Goal: Transaction & Acquisition: Purchase product/service

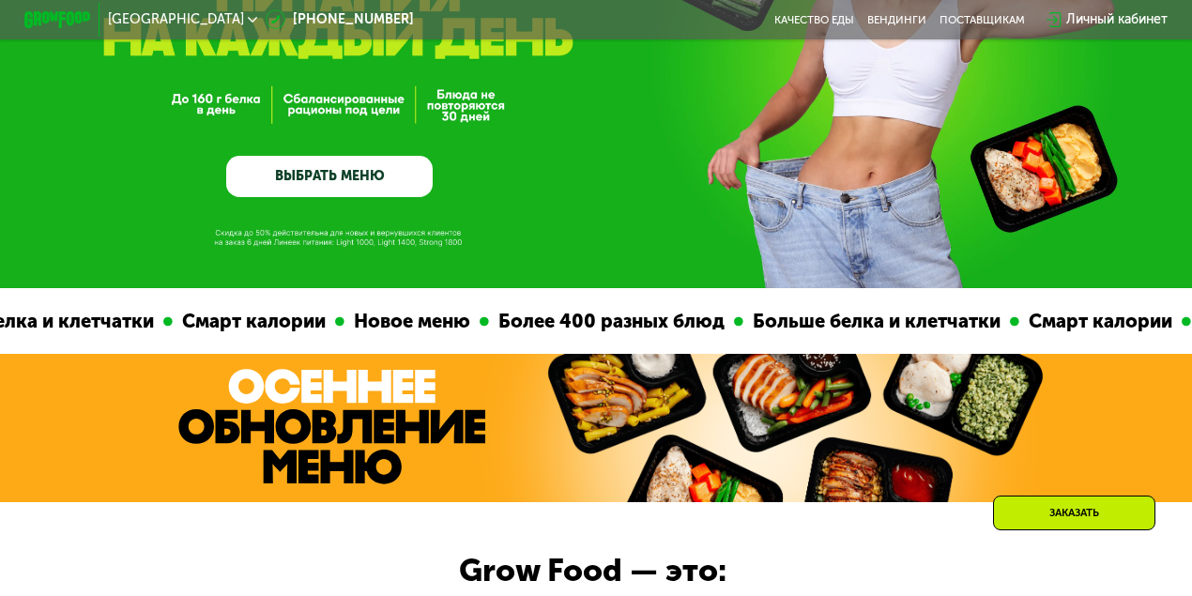
click at [376, 178] on link "ВЫБРАТЬ МЕНЮ" at bounding box center [329, 176] width 206 height 41
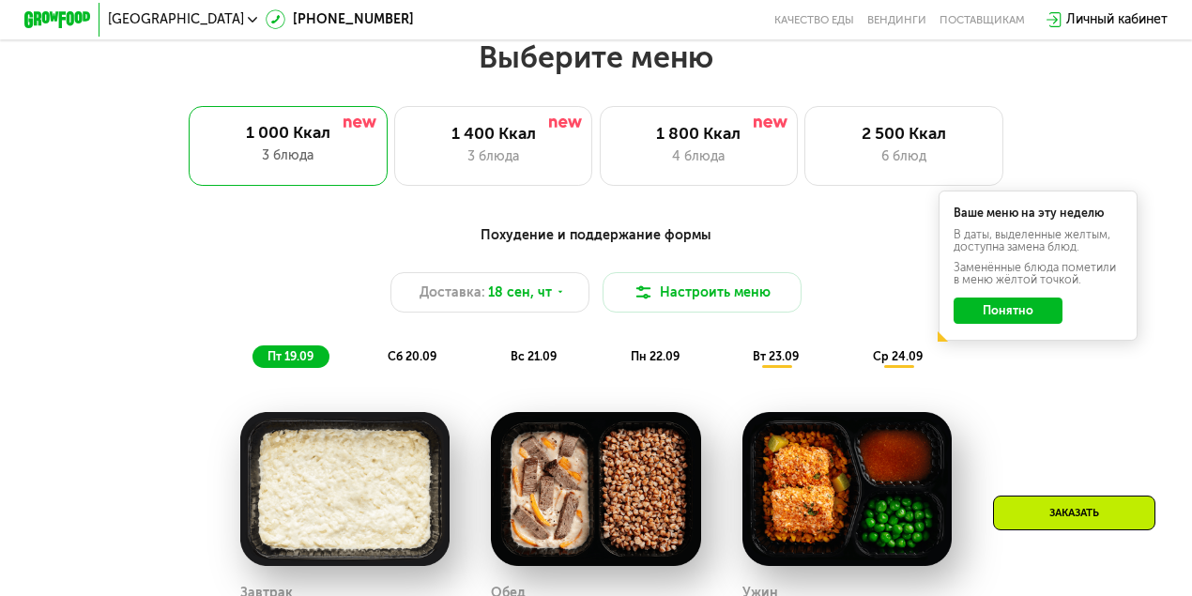
scroll to position [1062, 0]
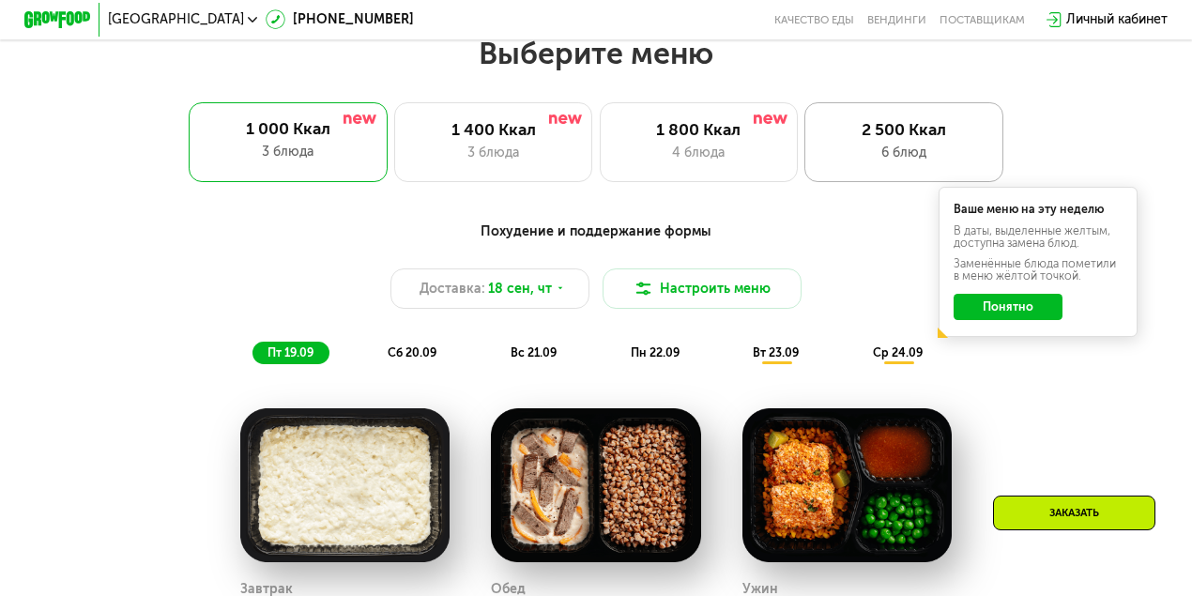
click at [895, 135] on div "2 500 Ккал" at bounding box center [903, 130] width 163 height 20
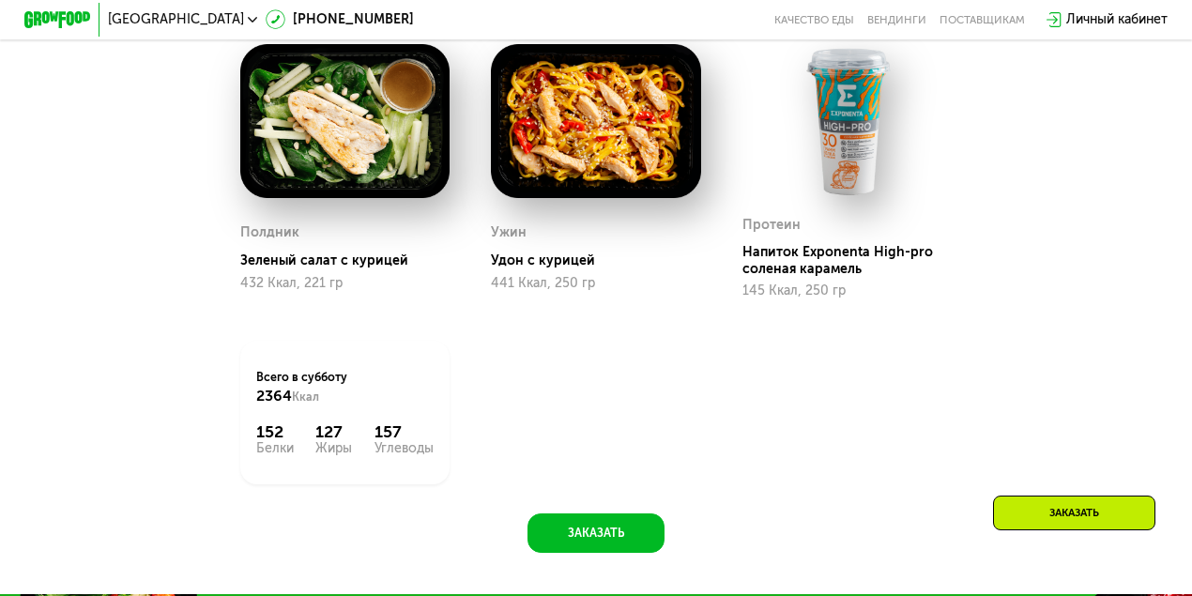
scroll to position [1813, 0]
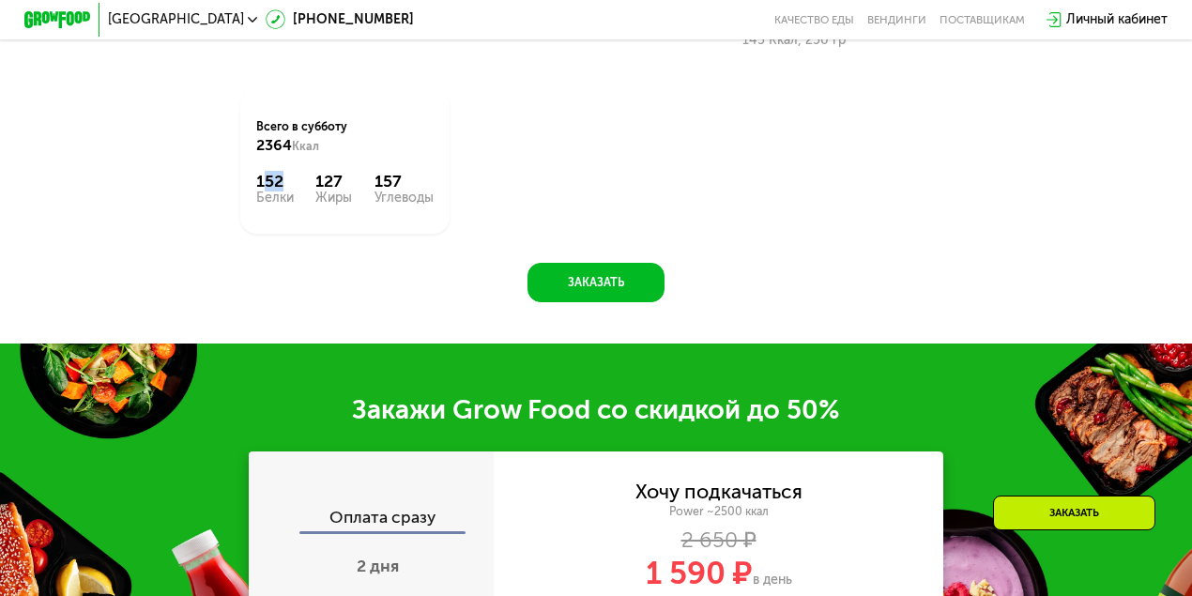
drag, startPoint x: 260, startPoint y: 336, endPoint x: 284, endPoint y: 334, distance: 24.5
click at [284, 191] on div "152" at bounding box center [275, 182] width 38 height 20
drag, startPoint x: 323, startPoint y: 336, endPoint x: 337, endPoint y: 336, distance: 14.1
click at [337, 191] on div "127" at bounding box center [333, 182] width 37 height 20
drag, startPoint x: 372, startPoint y: 338, endPoint x: 400, endPoint y: 338, distance: 28.2
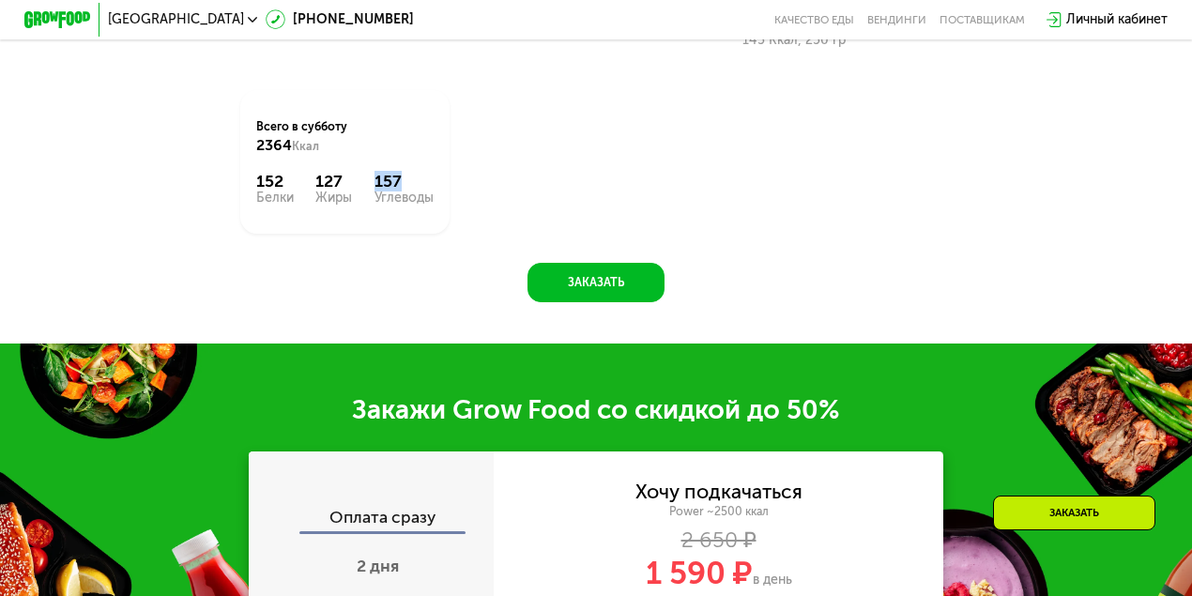
click at [400, 191] on div "157" at bounding box center [403, 182] width 59 height 20
drag, startPoint x: 315, startPoint y: 338, endPoint x: 334, endPoint y: 338, distance: 18.8
click at [334, 191] on div "127" at bounding box center [333, 182] width 37 height 20
click at [377, 255] on div "Всего в [DATE] 2364 Ккал 152 Белки 127 Жиры 157 Углеводы" at bounding box center [346, 162] width 252 height 186
drag, startPoint x: 314, startPoint y: 335, endPoint x: 333, endPoint y: 335, distance: 18.8
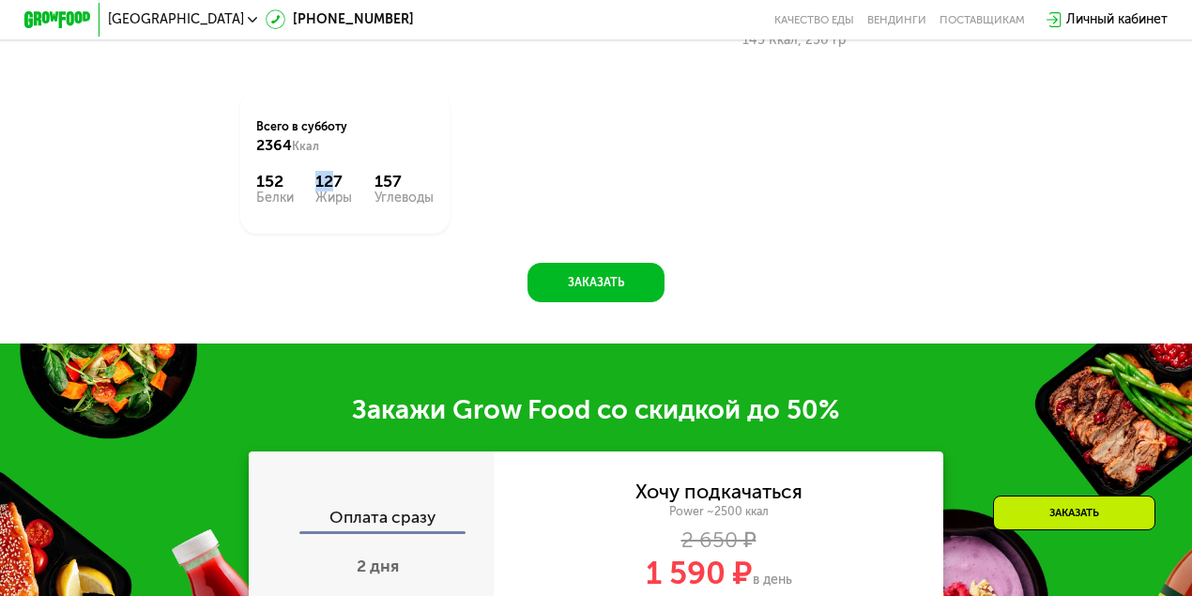
click at [333, 191] on div "127" at bounding box center [333, 182] width 37 height 20
click at [361, 255] on div "Всего в [DATE] 2364 Ккал 152 Белки 127 Жиры 157 Углеводы" at bounding box center [346, 162] width 252 height 186
click at [340, 205] on div "Жиры" at bounding box center [333, 197] width 37 height 13
click at [284, 234] on div "Всего в [DATE] 2364 Ккал 152 Белки 127 Жиры 157 Углеводы" at bounding box center [344, 162] width 209 height 144
drag, startPoint x: 317, startPoint y: 336, endPoint x: 332, endPoint y: 347, distance: 18.8
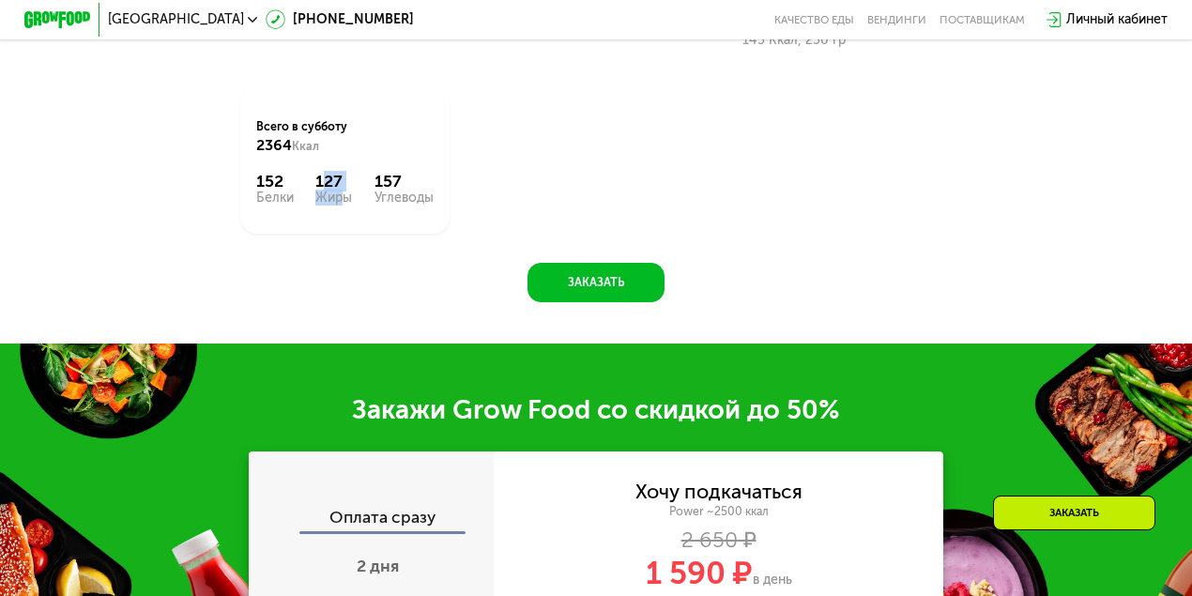
click at [332, 205] on div "127 Жиры" at bounding box center [333, 188] width 37 height 33
click at [377, 191] on div "157" at bounding box center [403, 182] width 59 height 20
click at [274, 191] on div "152" at bounding box center [275, 182] width 38 height 20
drag, startPoint x: 248, startPoint y: 297, endPoint x: 310, endPoint y: 300, distance: 62.1
click at [306, 234] on div "Всего в [DATE] 2364 Ккал 152 Белки 127 Жиры 157 Углеводы" at bounding box center [344, 162] width 209 height 144
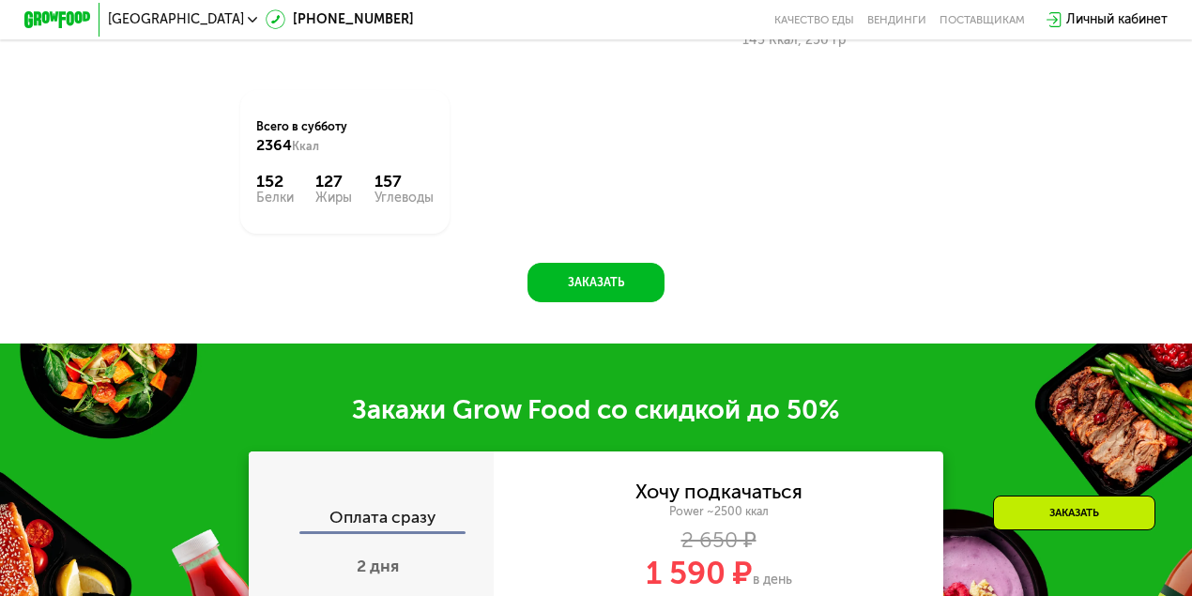
drag, startPoint x: 345, startPoint y: 350, endPoint x: 285, endPoint y: 368, distance: 62.7
click at [325, 234] on div "Всего в [DATE] 2364 Ккал 152 Белки 127 Жиры 157 Углеводы" at bounding box center [344, 162] width 209 height 144
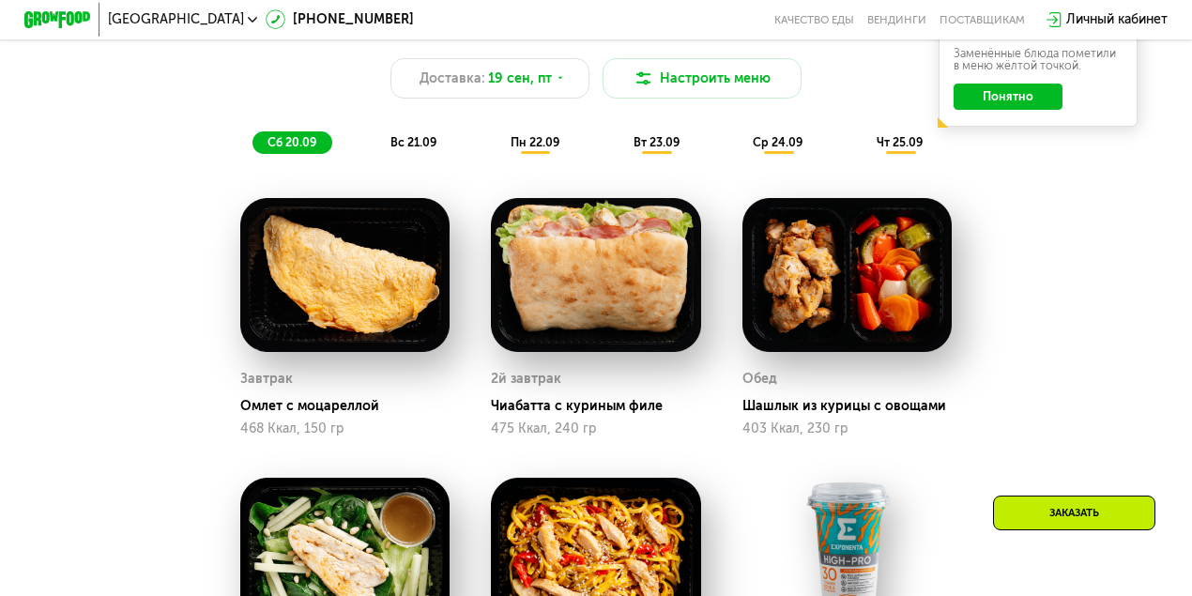
scroll to position [1312, 0]
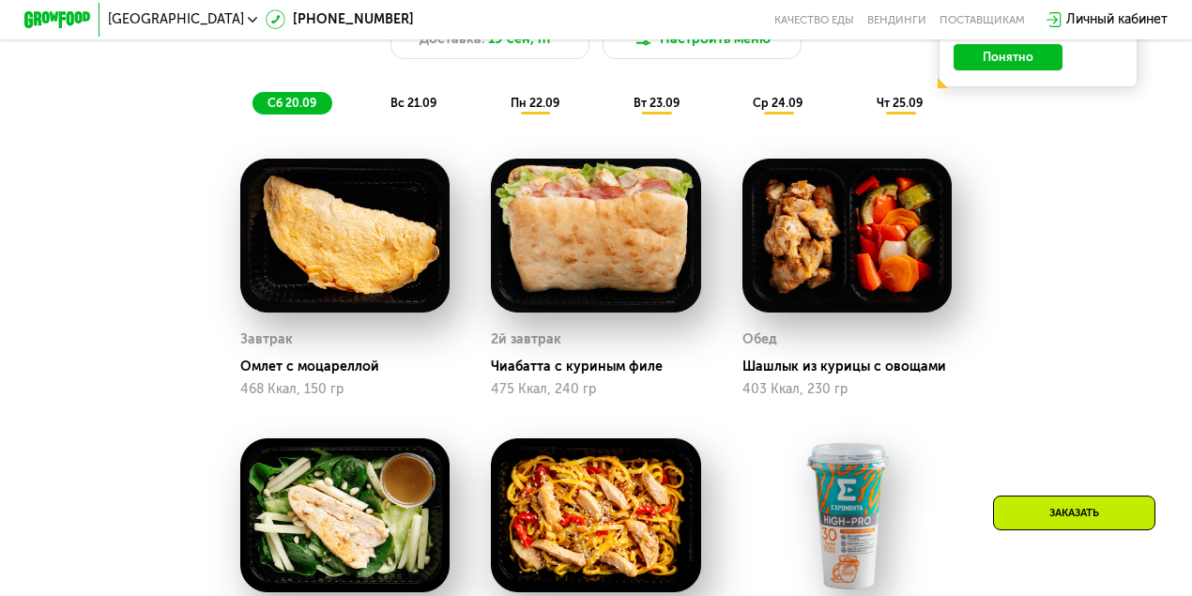
click at [663, 103] on span "вт 23.09" at bounding box center [657, 103] width 46 height 14
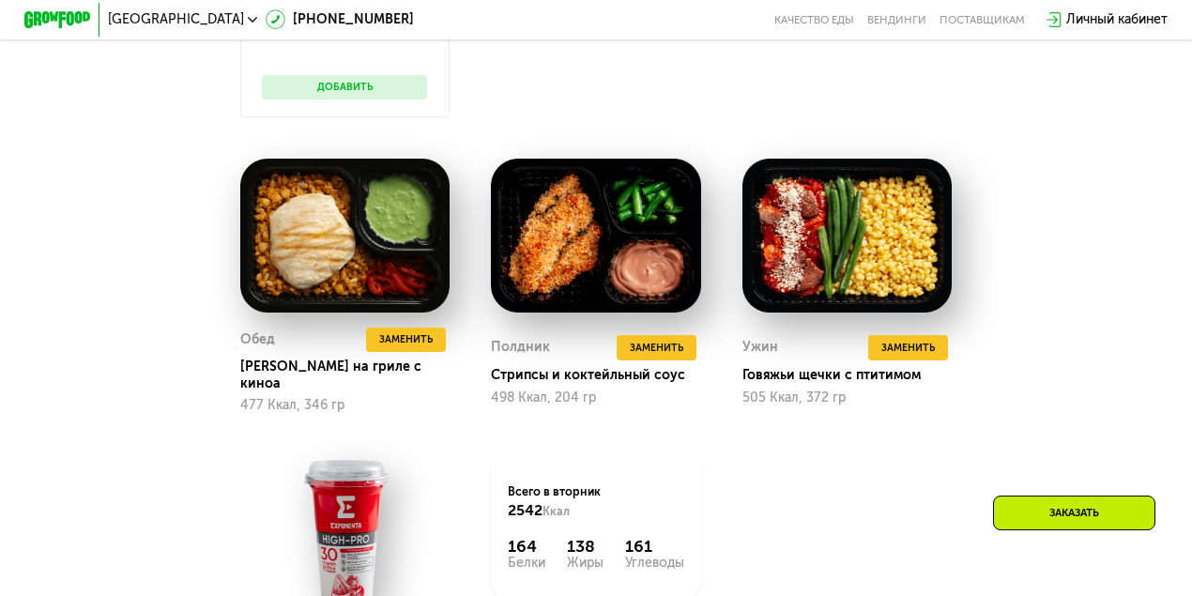
scroll to position [1750, 0]
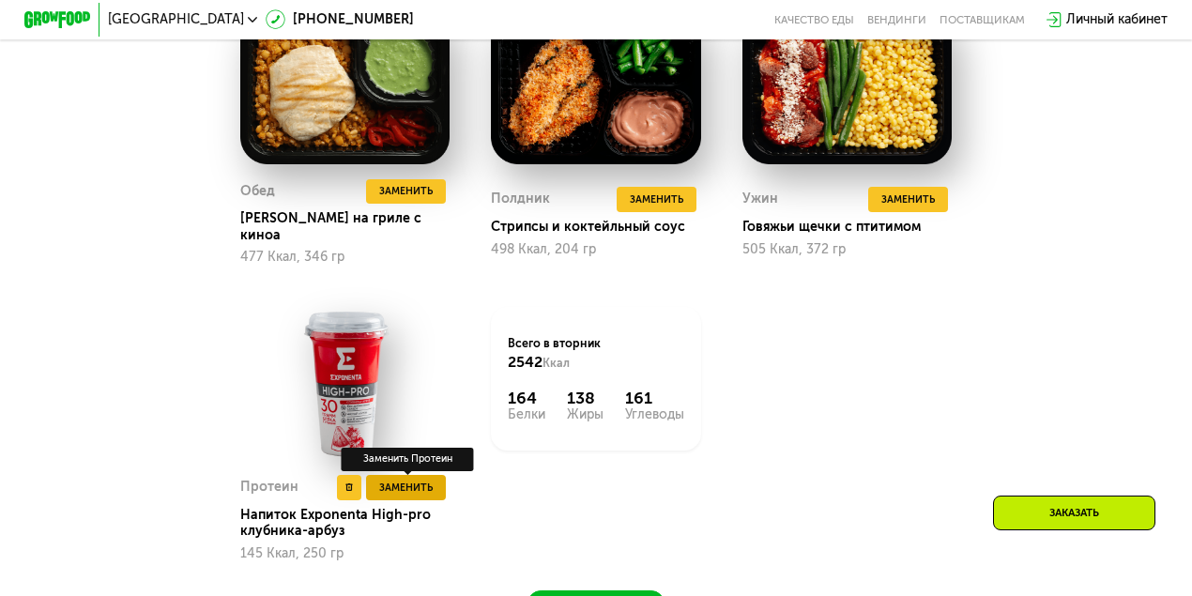
click at [404, 480] on span "Заменить" at bounding box center [405, 488] width 53 height 17
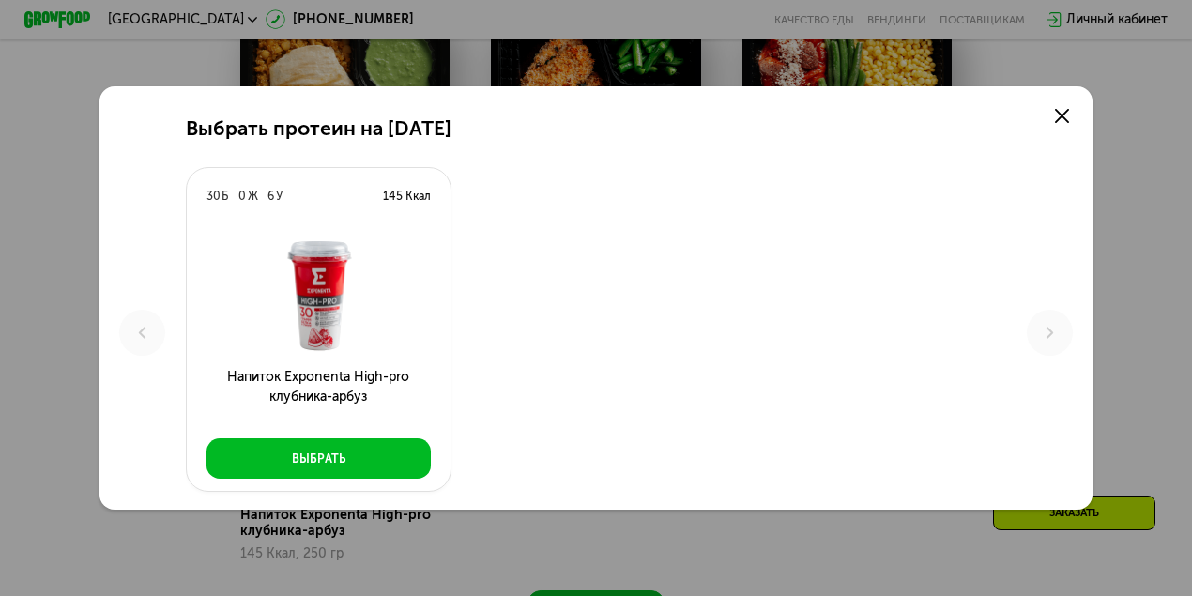
click at [679, 342] on div "30 Б 0 Ж 6 У 145 Ккал Напиток Exponenta High-pro клубника-арбуз Выбрать" at bounding box center [596, 332] width 821 height 331
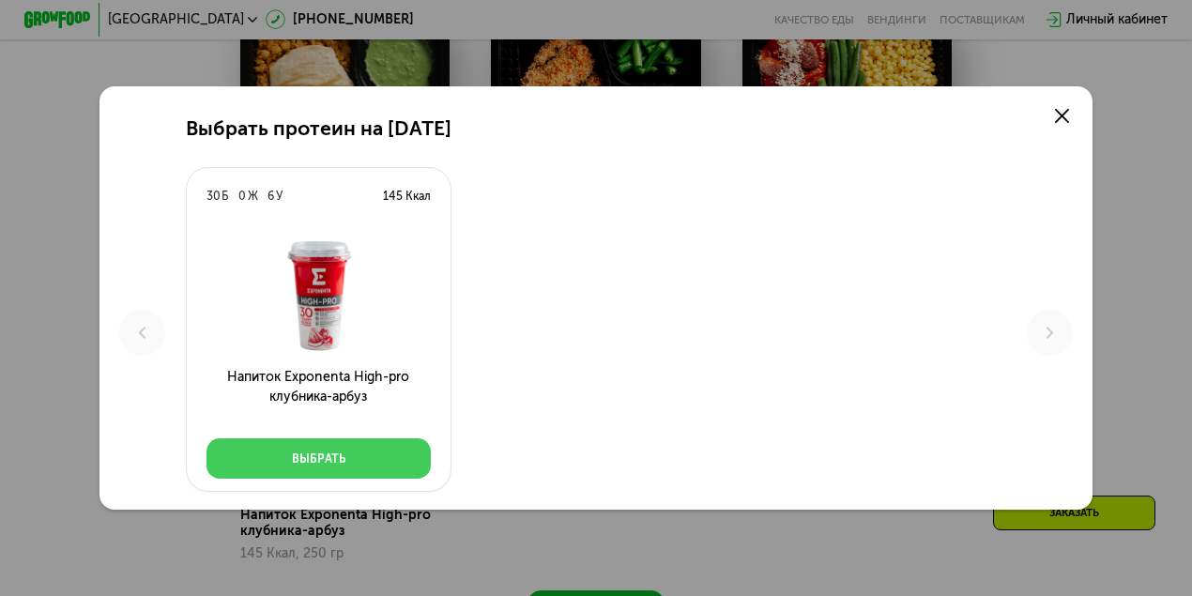
click at [316, 452] on div "Выбрать" at bounding box center [318, 458] width 53 height 17
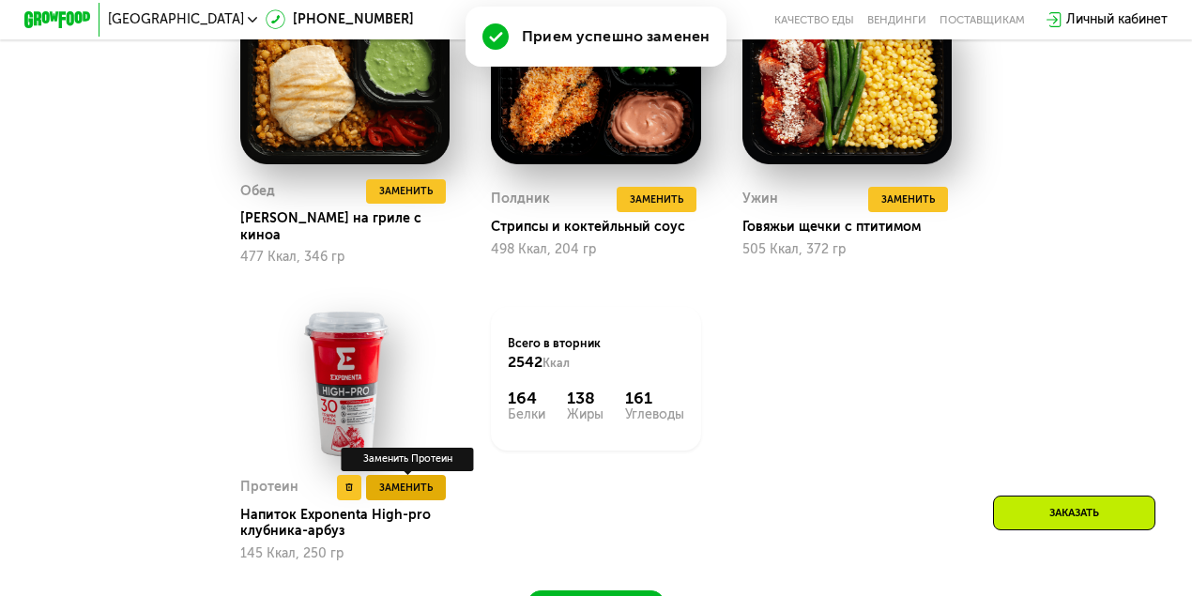
click at [389, 490] on span "Заменить" at bounding box center [405, 488] width 53 height 17
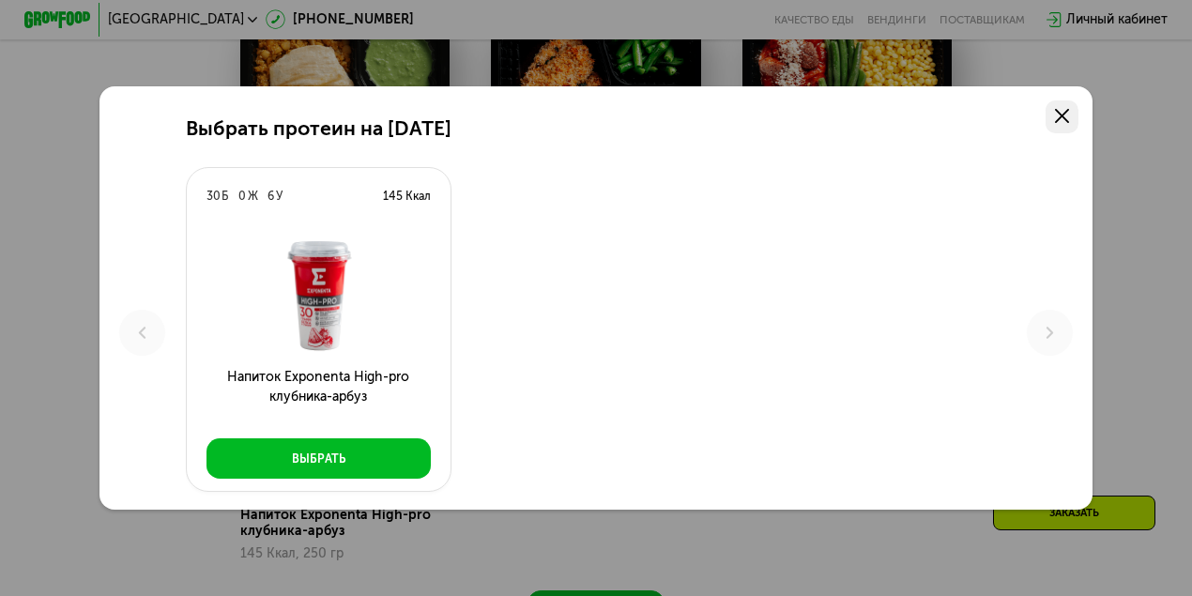
click at [1057, 111] on link at bounding box center [1062, 116] width 33 height 33
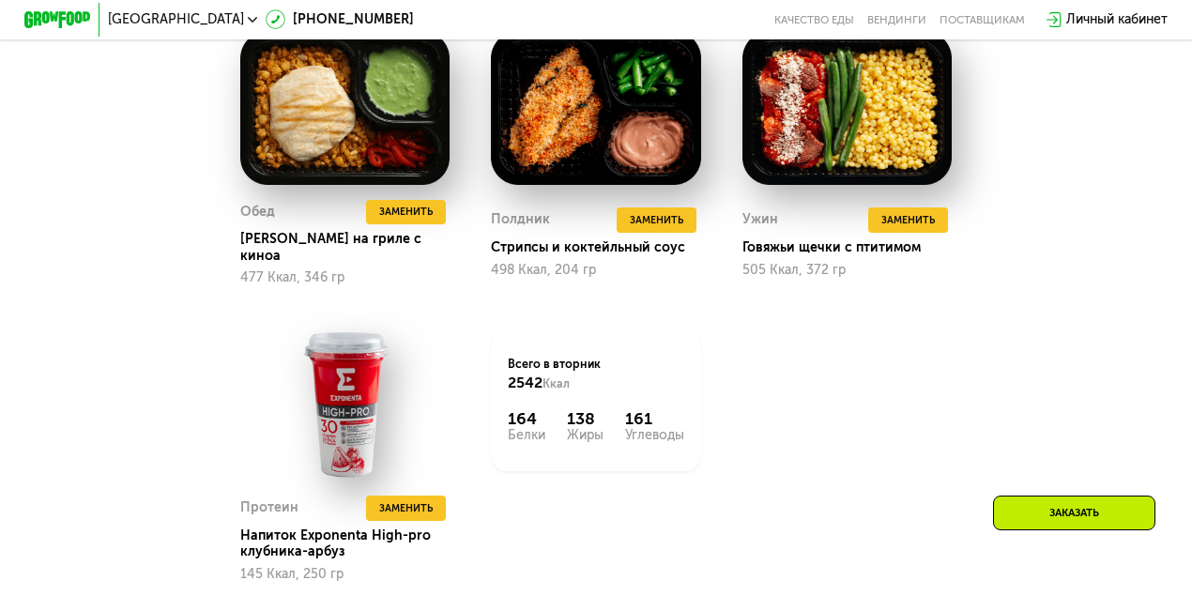
scroll to position [1626, 0]
